Goal: Task Accomplishment & Management: Manage account settings

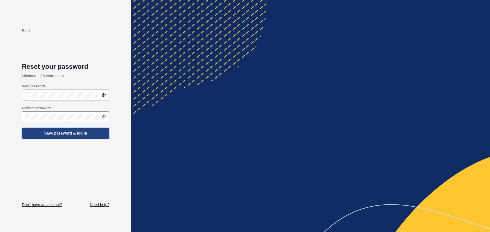
click at [74, 134] on span "Save password & log in" at bounding box center [65, 133] width 43 height 5
click at [102, 95] on icon at bounding box center [103, 95] width 3 height 2
drag, startPoint x: 56, startPoint y: 92, endPoint x: 16, endPoint y: 96, distance: 40.3
click at [16, 96] on div "Back Reset your password Minimum of 8 characters New password Confirm password …" at bounding box center [65, 116] width 131 height 232
click at [63, 134] on span "Save password & log in" at bounding box center [65, 133] width 43 height 5
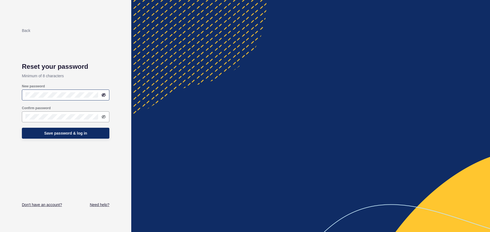
click at [105, 95] on icon at bounding box center [103, 95] width 3 height 3
drag, startPoint x: 71, startPoint y: 98, endPoint x: 16, endPoint y: 91, distance: 55.6
click at [16, 91] on div "Back Reset your password Minimum of 8 characters New password Confirm password …" at bounding box center [65, 116] width 131 height 232
click at [60, 133] on span "Save password & log in" at bounding box center [65, 133] width 43 height 5
